Goal: Transaction & Acquisition: Purchase product/service

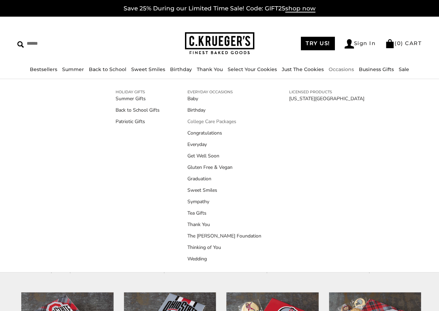
click at [198, 123] on link "College Care Packages" at bounding box center [224, 121] width 74 height 7
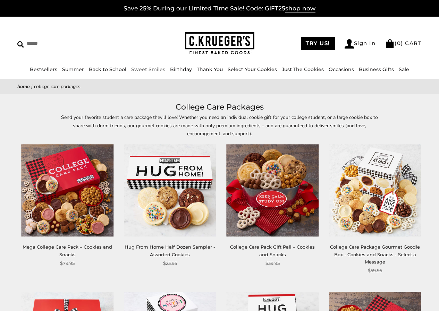
click at [152, 71] on link "Sweet Smiles" at bounding box center [148, 69] width 34 height 6
